Goal: Obtain resource: Download file/media

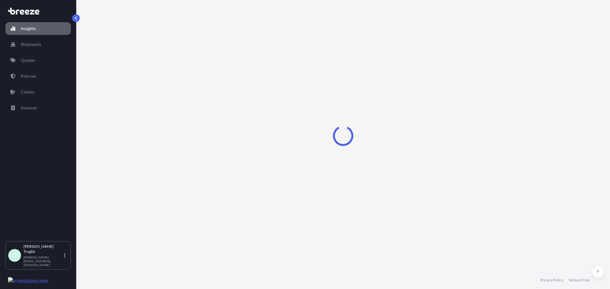
select select "2025"
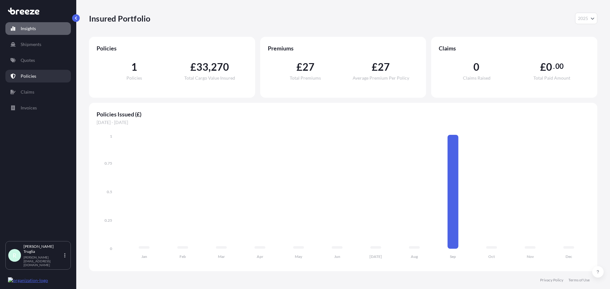
click at [32, 77] on p "Policies" at bounding box center [29, 76] width 16 height 6
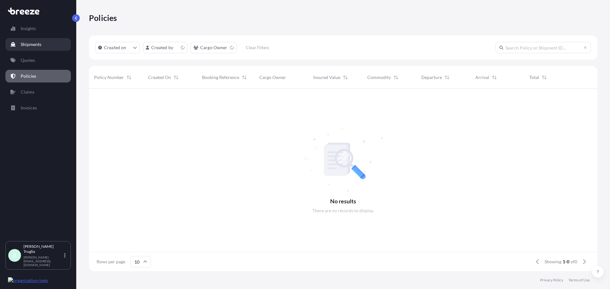
scroll to position [5, 5]
click at [35, 45] on p "Shipments" at bounding box center [31, 44] width 21 height 6
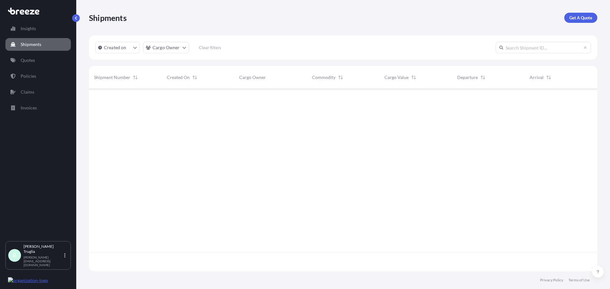
scroll to position [201, 503]
click at [38, 61] on link "Quotes" at bounding box center [37, 60] width 65 height 13
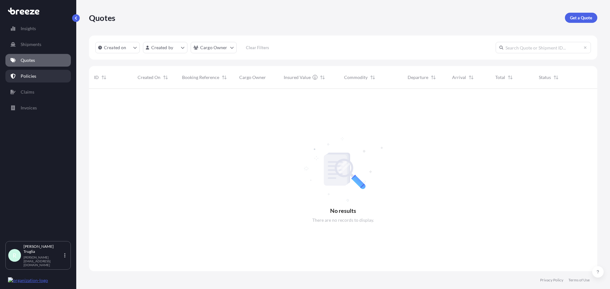
scroll to position [201, 503]
click at [36, 74] on link "Policies" at bounding box center [37, 76] width 65 height 13
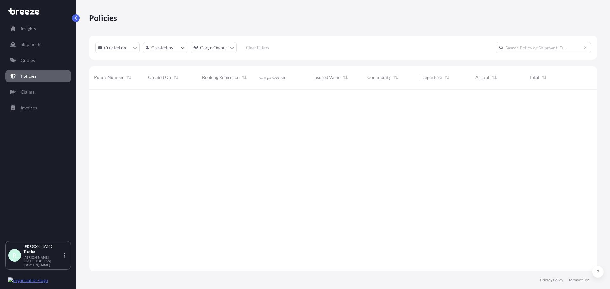
scroll to position [181, 503]
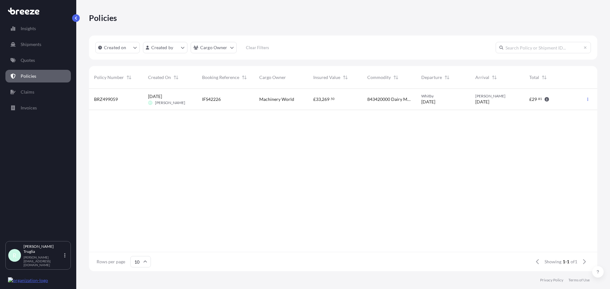
click at [248, 98] on div "IFS42226" at bounding box center [225, 99] width 47 height 6
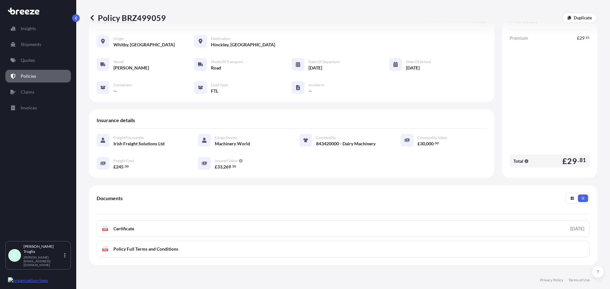
scroll to position [86, 0]
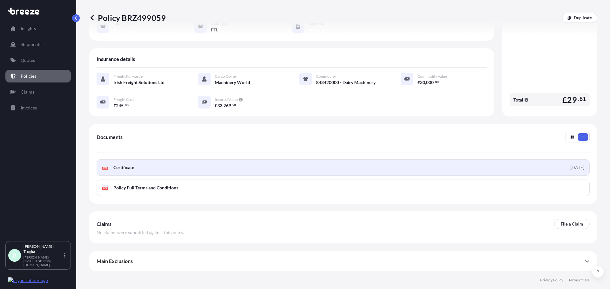
click at [145, 165] on link "PDF Certificate [DATE]" at bounding box center [343, 167] width 493 height 17
